Goal: Task Accomplishment & Management: Use online tool/utility

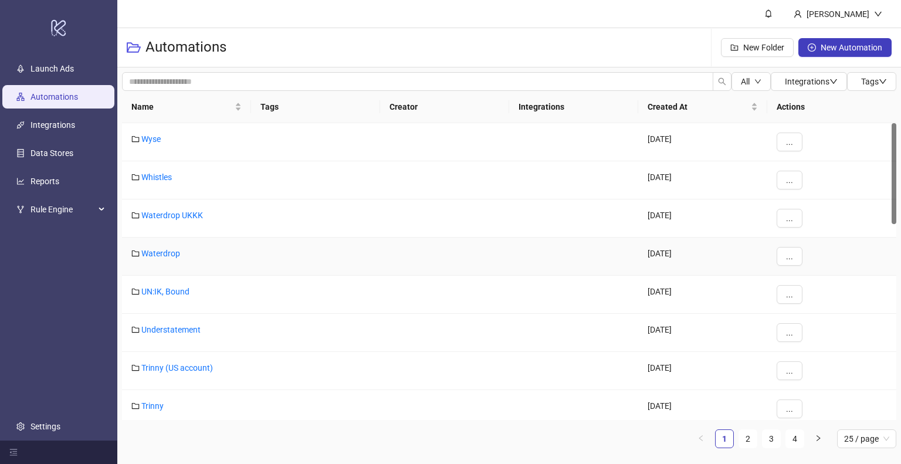
scroll to position [59, 0]
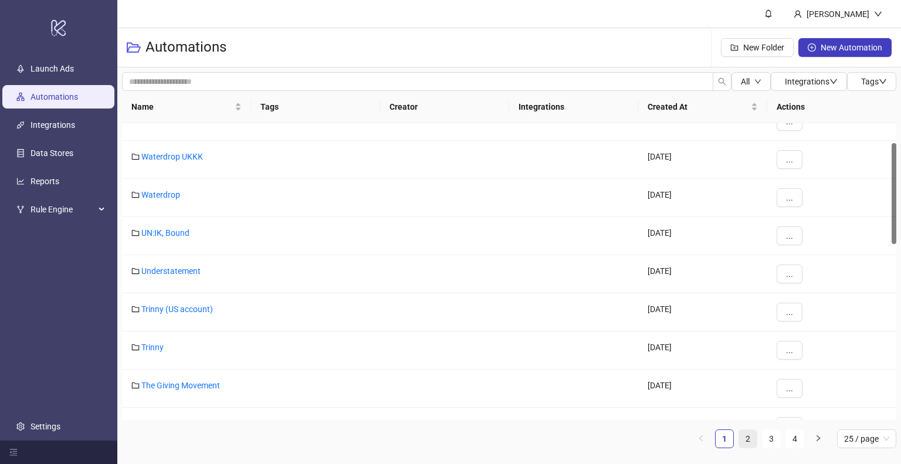
click at [750, 438] on link "2" at bounding box center [748, 439] width 18 height 18
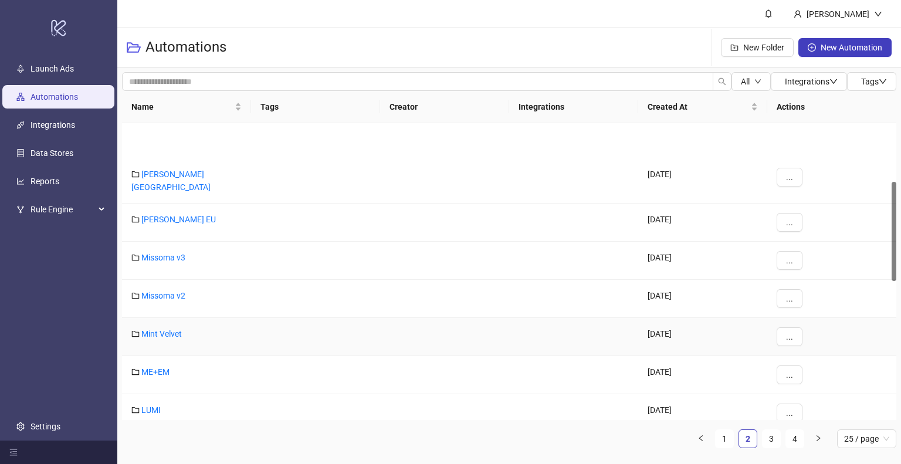
scroll to position [176, 0]
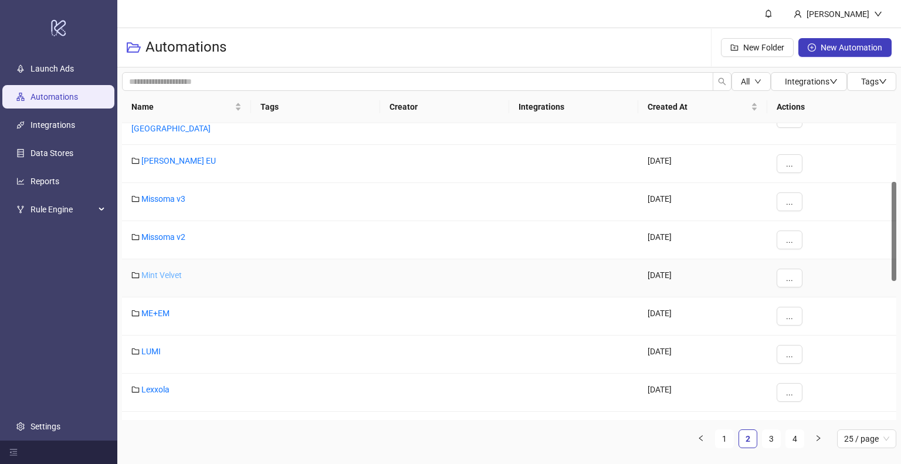
click at [170, 270] on link "Mint Velvet" at bounding box center [161, 274] width 40 height 9
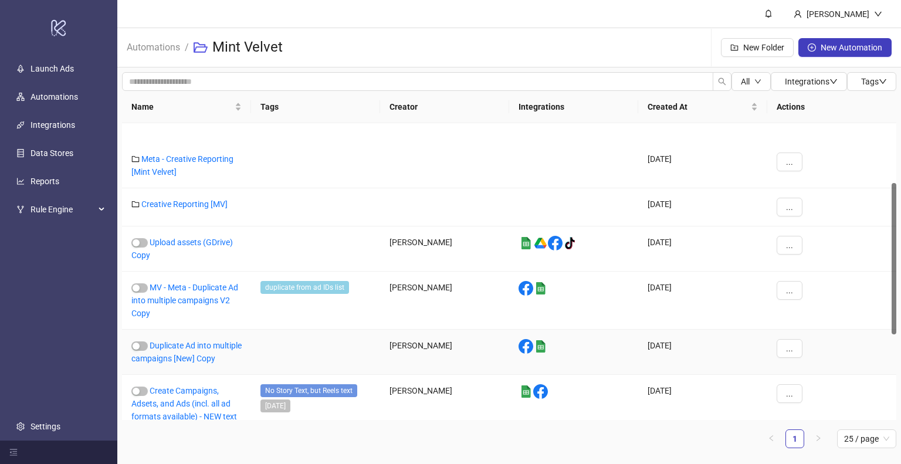
scroll to position [175, 0]
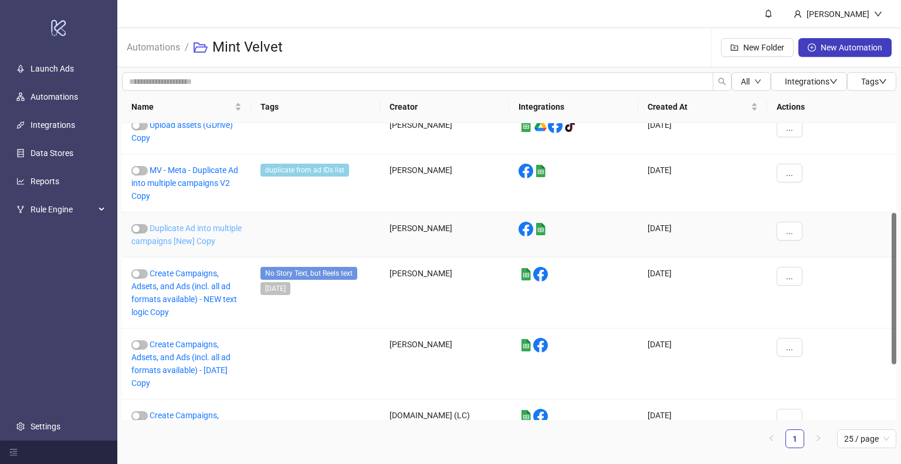
click at [190, 239] on link "Duplicate Ad into multiple campaigns [New] Copy" at bounding box center [186, 234] width 110 height 22
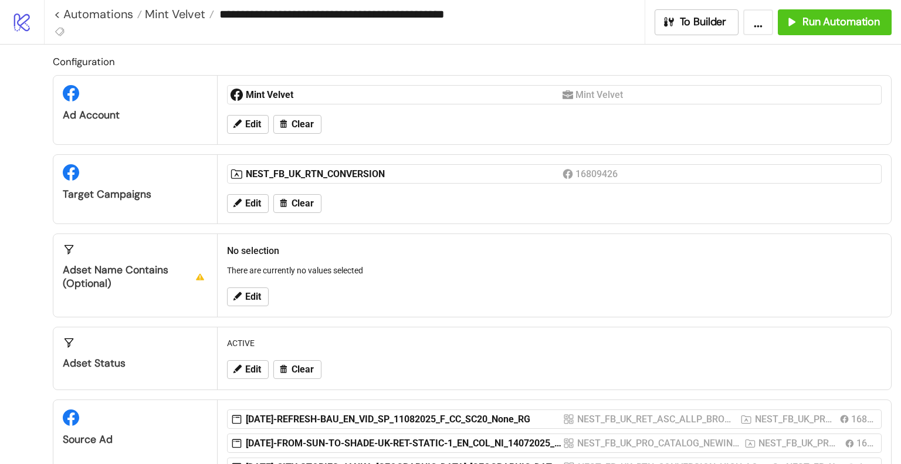
click at [256, 213] on div "Edit Clear" at bounding box center [554, 203] width 664 height 30
click at [263, 203] on button "Edit" at bounding box center [248, 203] width 42 height 19
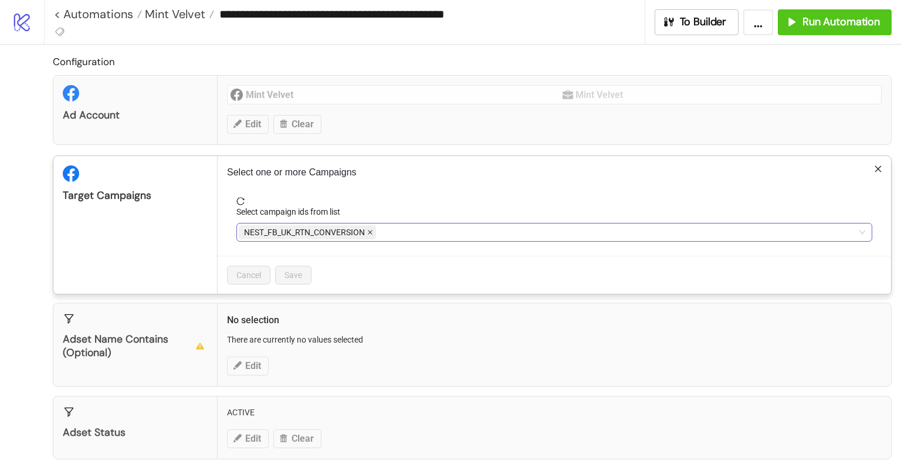
click at [372, 230] on icon "close" at bounding box center [370, 232] width 6 height 6
click at [387, 230] on div at bounding box center [548, 232] width 619 height 16
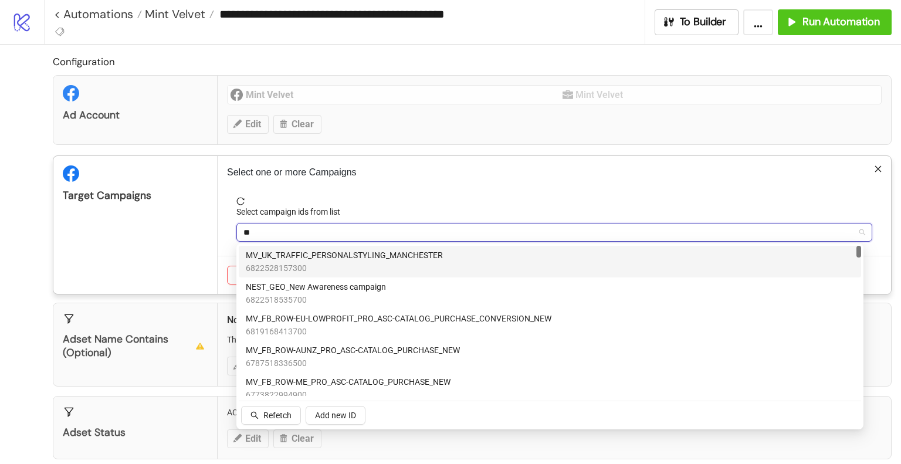
type input "***"
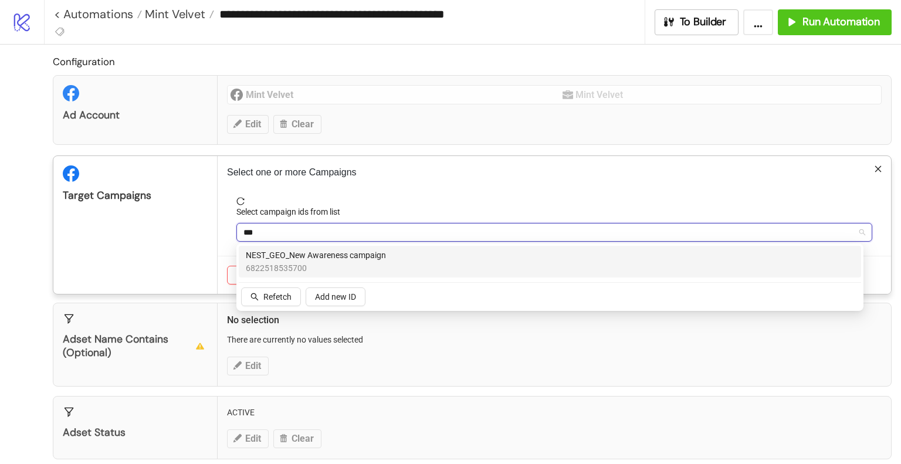
click at [366, 265] on span "6822518535700" at bounding box center [316, 267] width 140 height 13
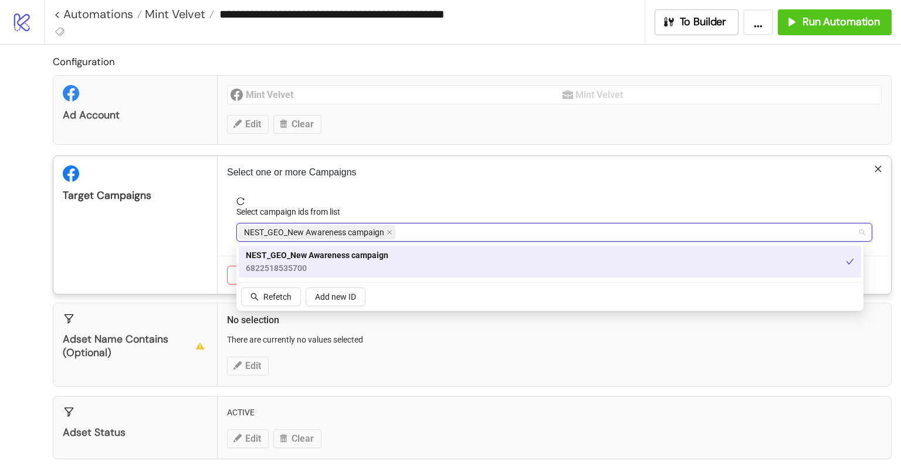
click at [171, 240] on div "Target Campaigns" at bounding box center [135, 225] width 164 height 138
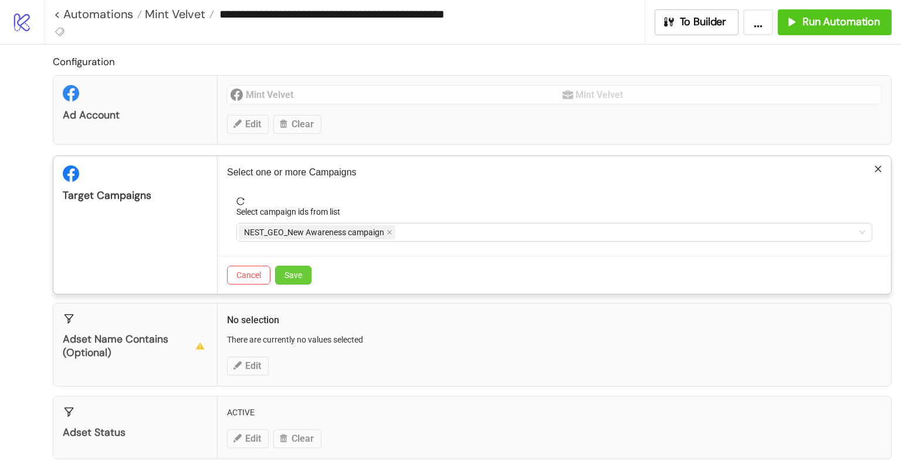
click at [296, 267] on button "Save" at bounding box center [293, 275] width 36 height 19
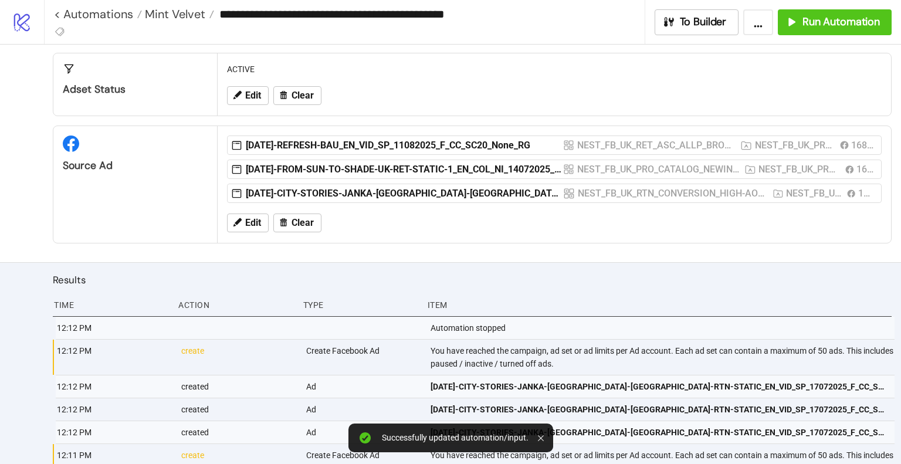
scroll to position [293, 0]
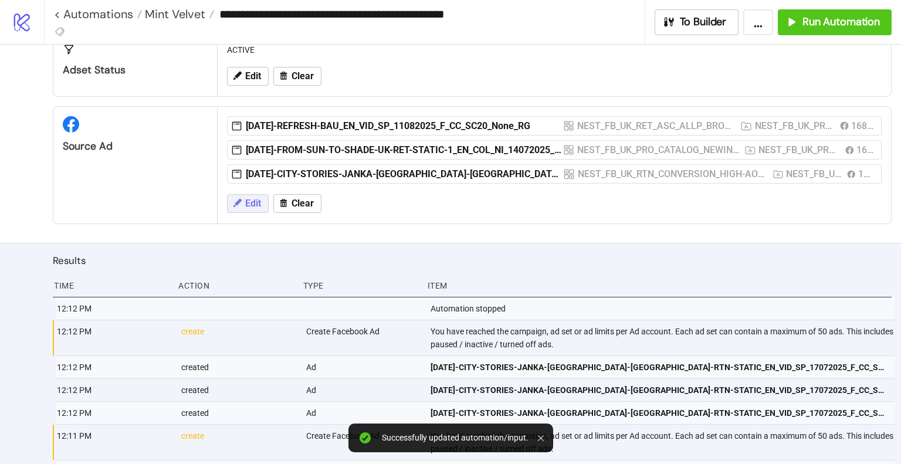
click at [261, 196] on button "Edit" at bounding box center [248, 203] width 42 height 19
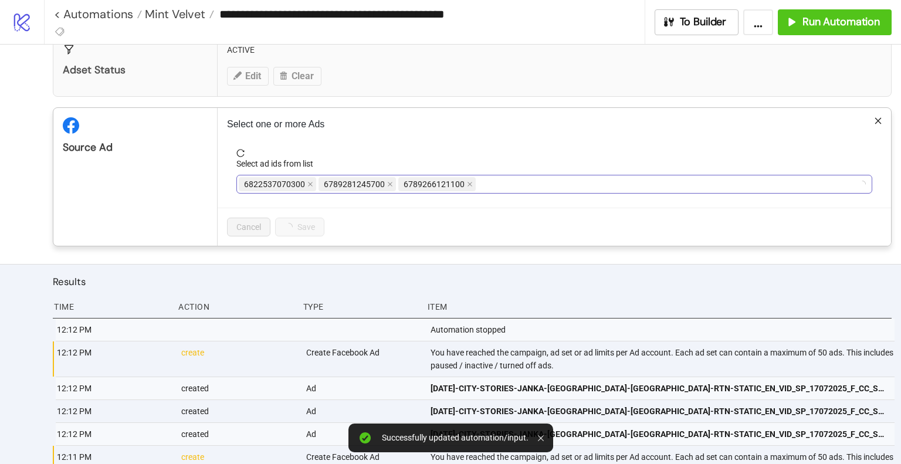
click at [560, 182] on div "6822537070300 6789281245700 6789266121100" at bounding box center [548, 184] width 619 height 16
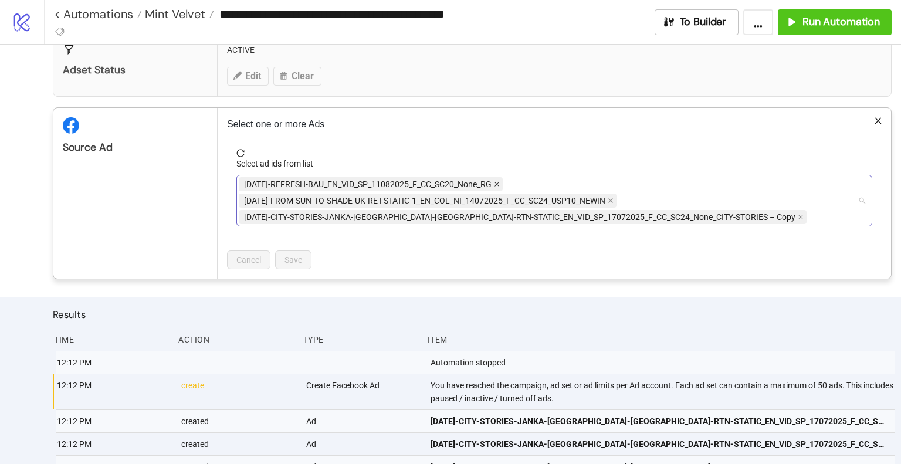
click at [499, 181] on span "[DATE]-REFRESH-BAU_EN_VID_SP_11082025_F_CC_SC20_None_RG" at bounding box center [371, 184] width 264 height 14
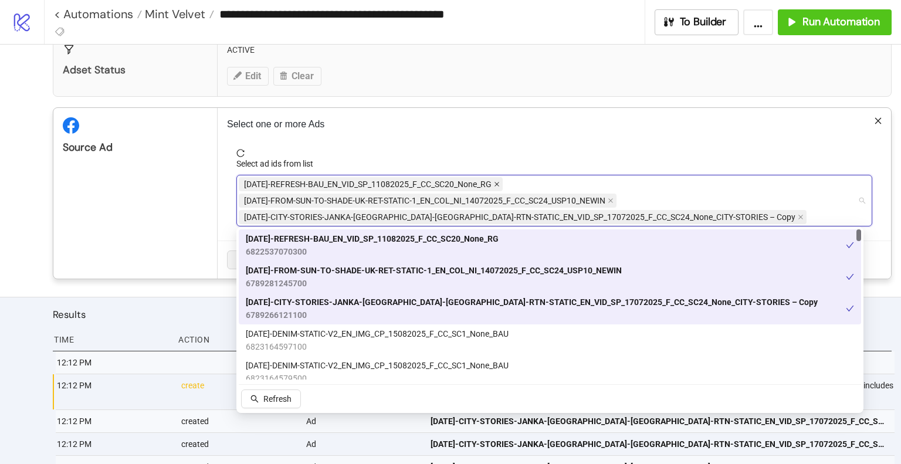
click at [495, 182] on icon "close" at bounding box center [496, 184] width 5 height 5
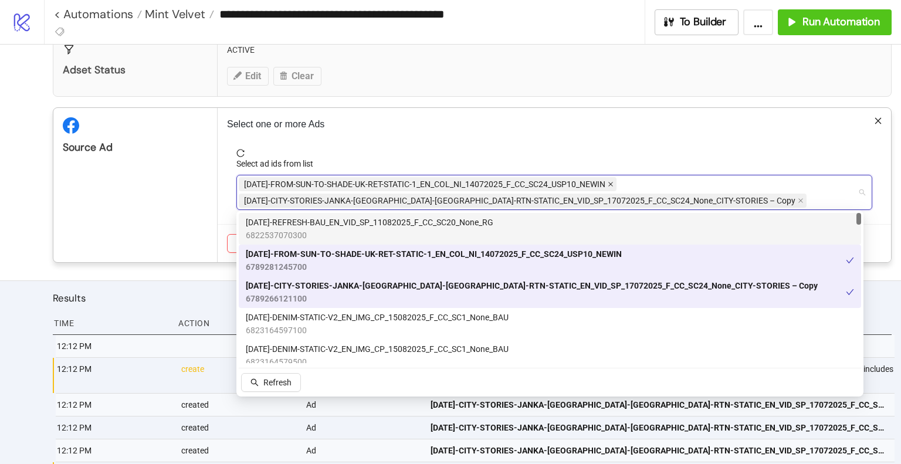
click at [612, 182] on icon "close" at bounding box center [610, 184] width 6 height 6
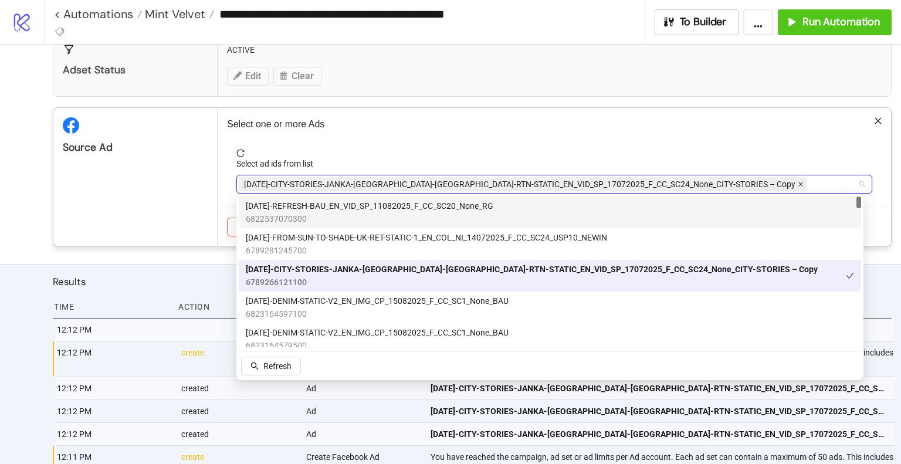
click at [797, 182] on icon "close" at bounding box center [800, 184] width 6 height 6
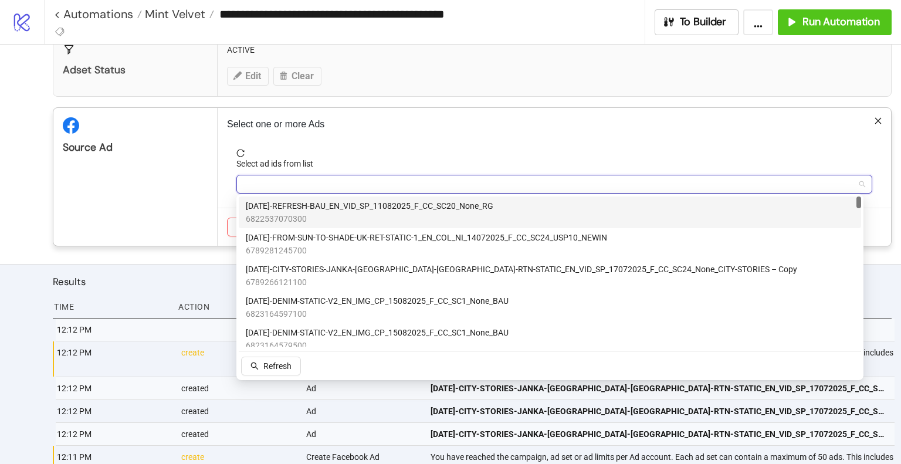
click at [677, 182] on div at bounding box center [548, 184] width 619 height 16
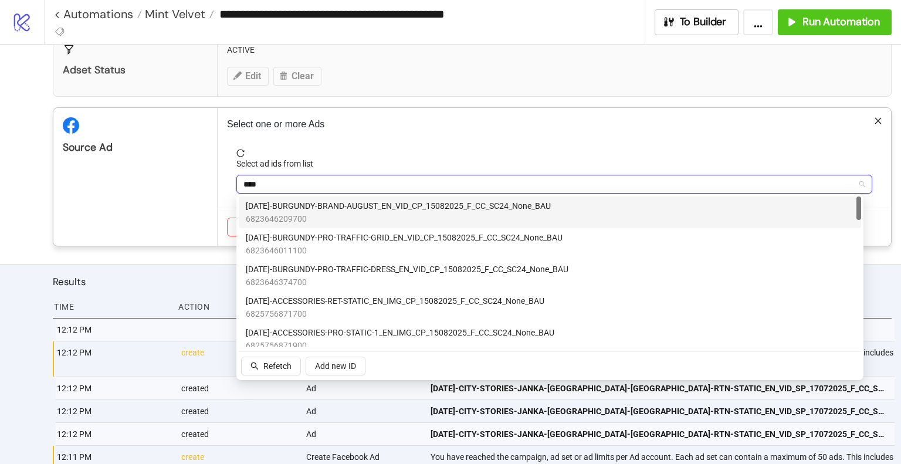
type input "*****"
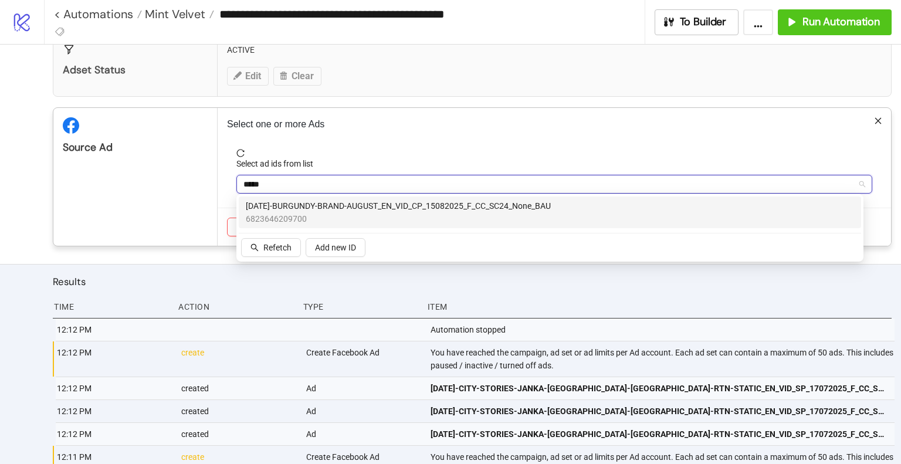
click at [490, 209] on span "[DATE]-BURGUNDY-BRAND-AUGUST_EN_VID_CP_15082025_F_CC_SC24_None_BAU" at bounding box center [398, 205] width 305 height 13
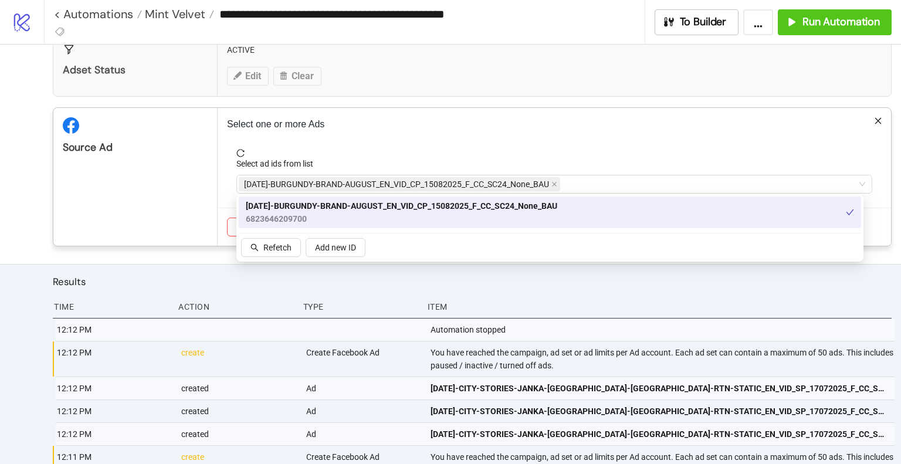
drag, startPoint x: 142, startPoint y: 207, endPoint x: 188, endPoint y: 214, distance: 46.3
click at [142, 207] on div "Source Ad" at bounding box center [135, 177] width 164 height 138
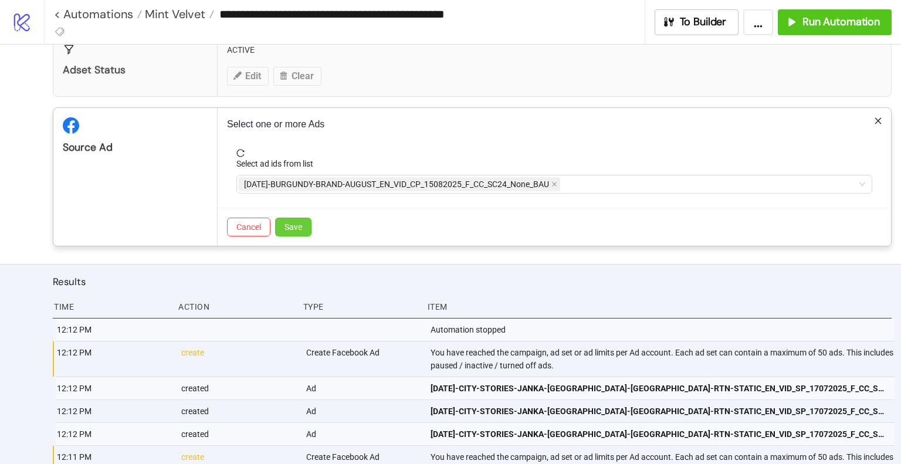
click at [290, 225] on span "Save" at bounding box center [293, 226] width 18 height 9
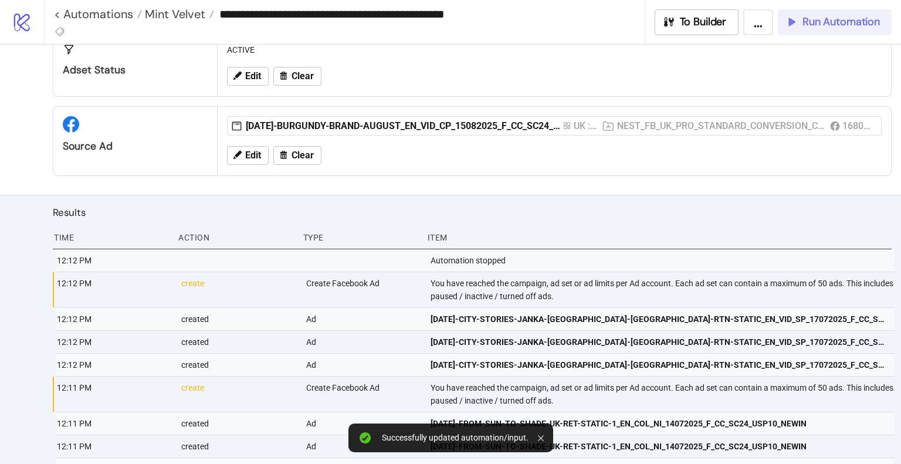
click at [834, 21] on span "Run Automation" at bounding box center [840, 21] width 77 height 13
